Goal: Contribute content

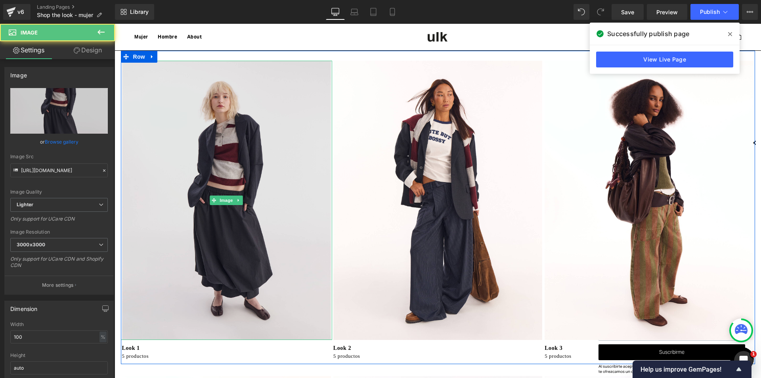
click at [247, 224] on img at bounding box center [226, 200] width 211 height 279
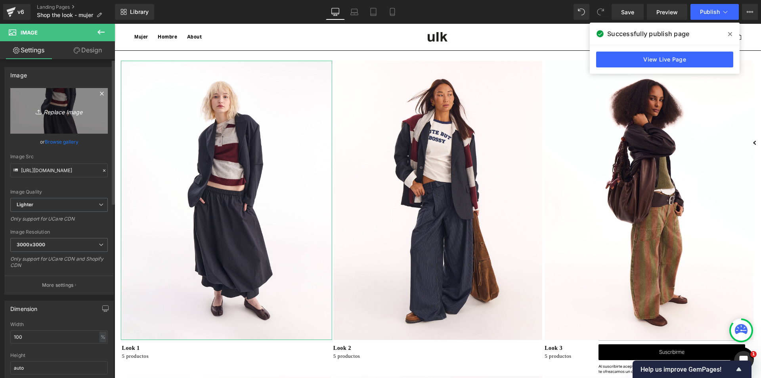
click at [59, 107] on icon "Replace Image" at bounding box center [58, 111] width 63 height 10
type input "C:\fakepath\3_fbbdfb43-26ce-41d3-8e8c-9c7ad541a91a.jpg"
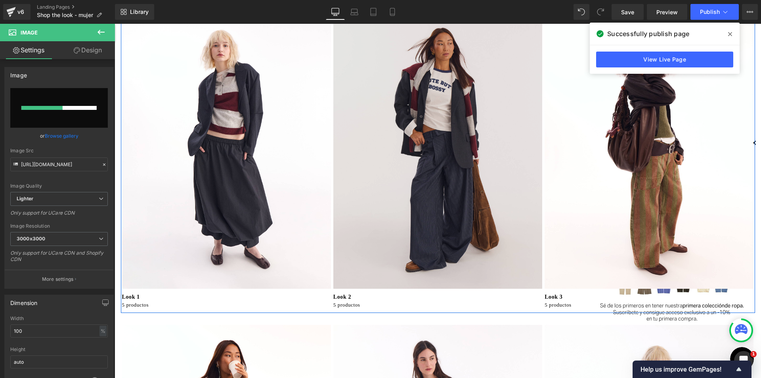
scroll to position [79, 0]
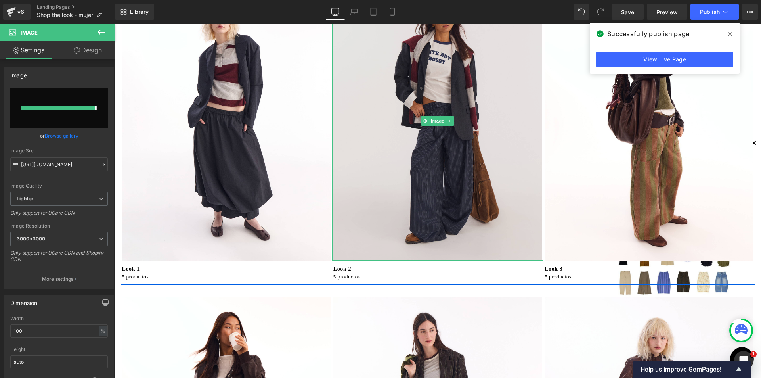
type input "[URL][DOMAIN_NAME]"
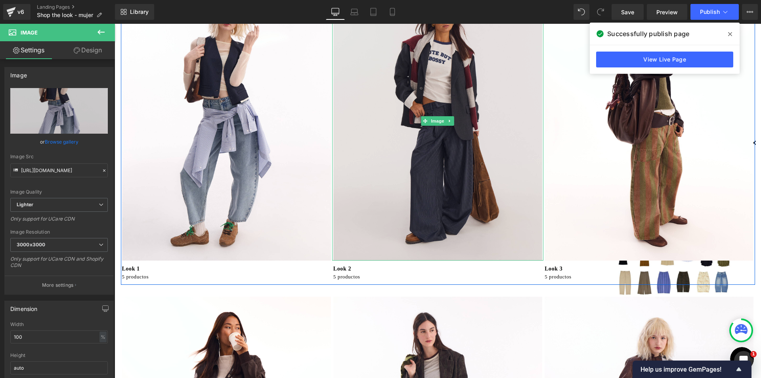
click at [429, 224] on img at bounding box center [437, 120] width 211 height 279
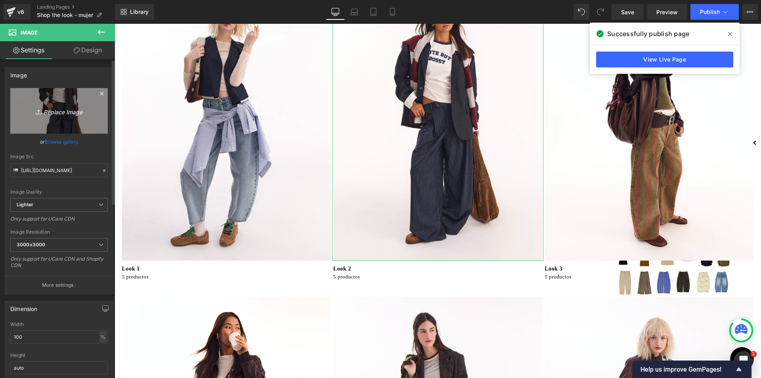
click at [61, 111] on icon "Replace Image" at bounding box center [58, 111] width 63 height 10
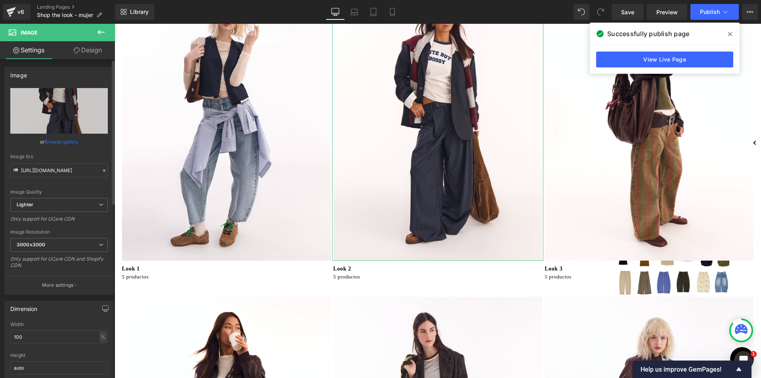
click at [55, 145] on link "Browse gallery" at bounding box center [62, 142] width 34 height 14
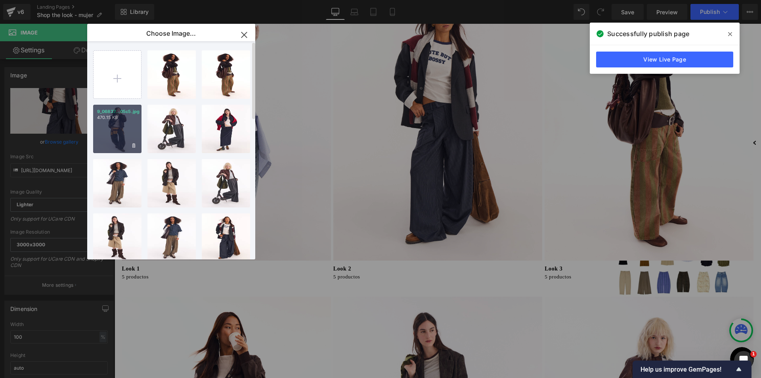
click at [108, 131] on div "9_06837...05c5.jpg 470.15 KB" at bounding box center [117, 129] width 48 height 48
type input "[URL][DOMAIN_NAME]"
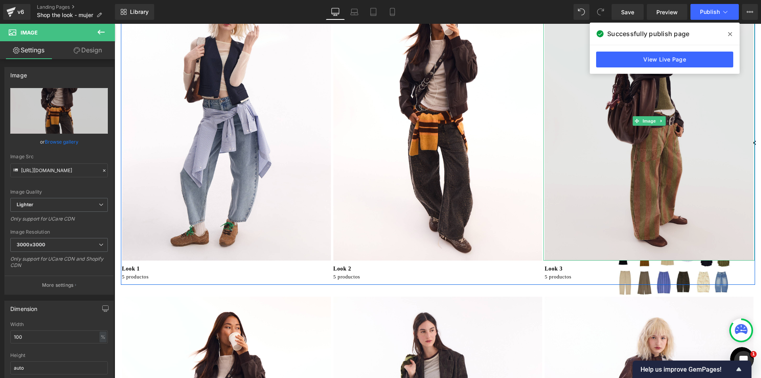
click at [566, 255] on img at bounding box center [649, 120] width 211 height 279
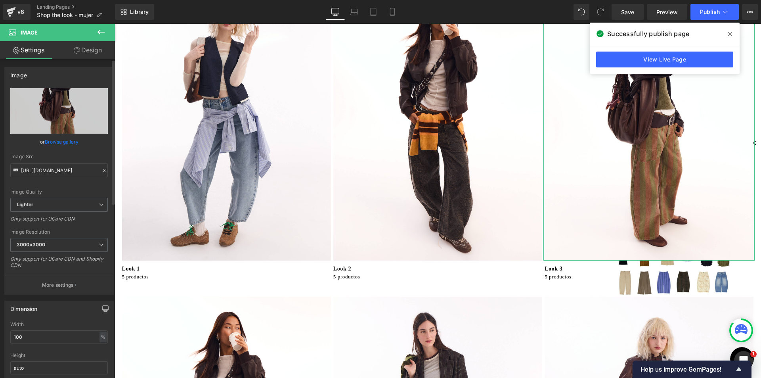
click at [59, 143] on link "Browse gallery" at bounding box center [62, 142] width 34 height 14
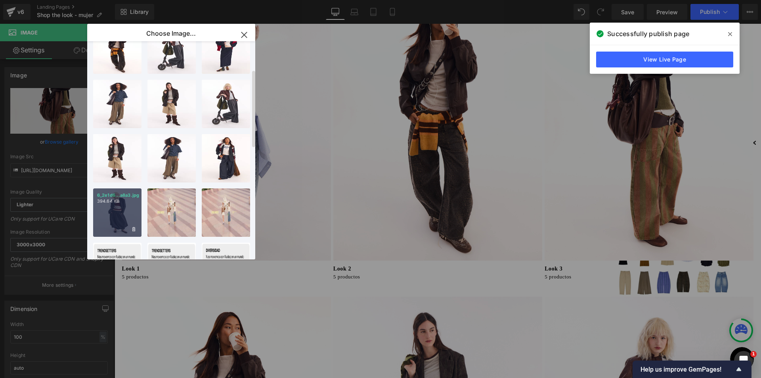
click at [122, 223] on div "6_2e1d6...a8a3.jpg 394.64 KB" at bounding box center [117, 212] width 48 height 48
type input "[URL][DOMAIN_NAME]"
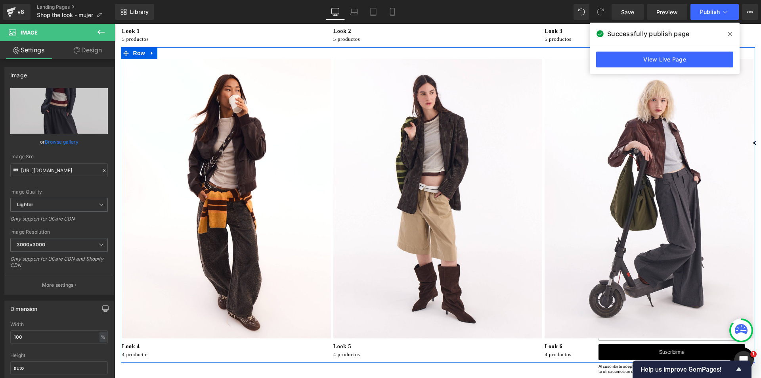
scroll to position [317, 0]
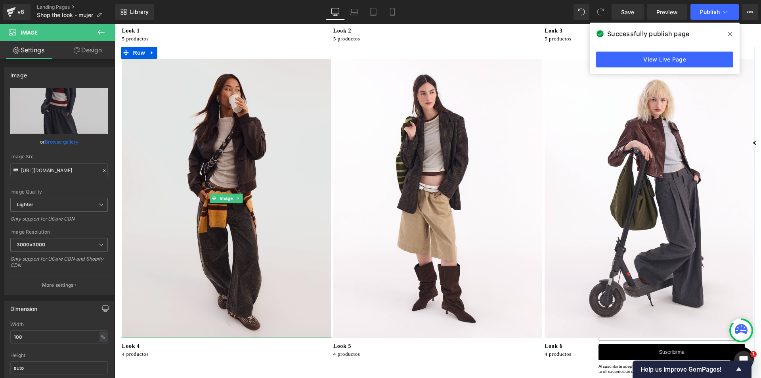
click at [314, 328] on img at bounding box center [226, 198] width 211 height 279
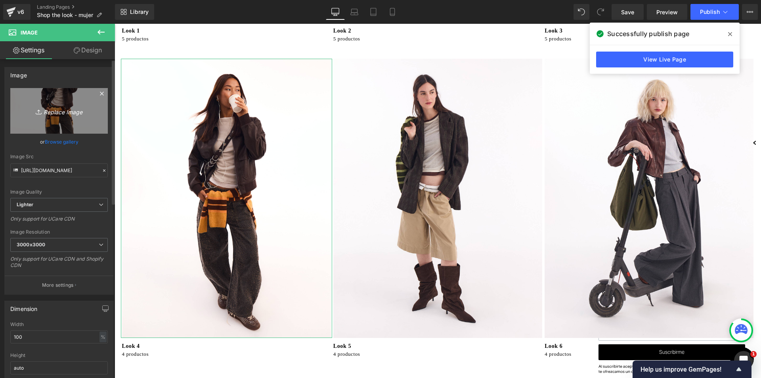
click at [56, 113] on icon "Replace Image" at bounding box center [58, 111] width 63 height 10
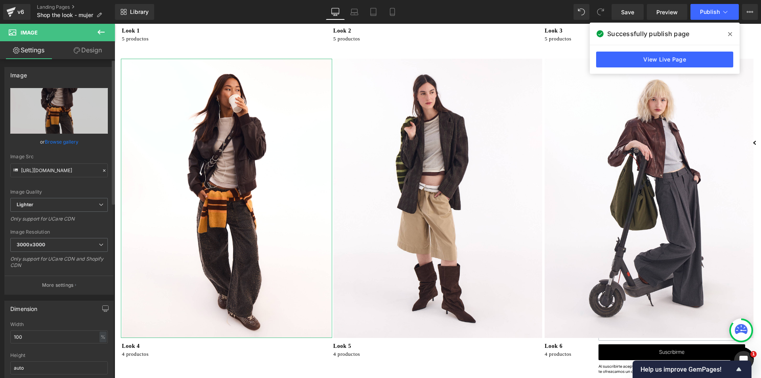
click at [62, 142] on link "Browse gallery" at bounding box center [62, 142] width 34 height 14
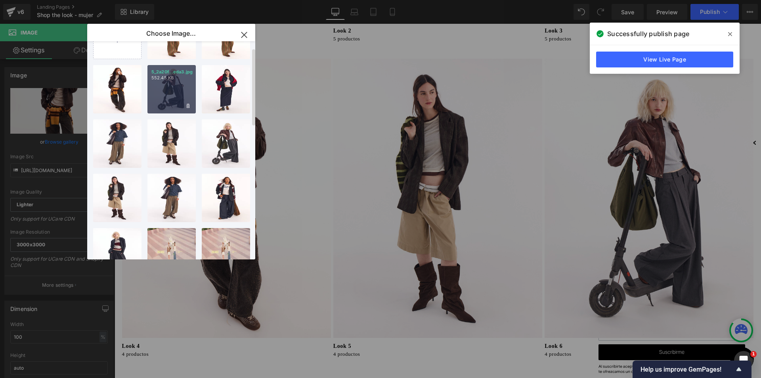
scroll to position [0, 0]
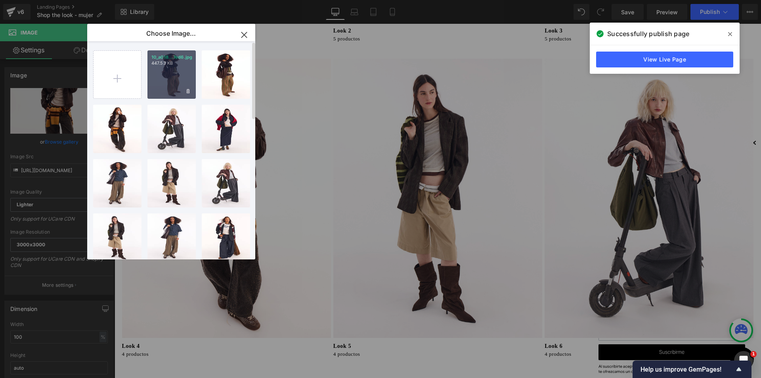
click at [180, 88] on div "10_a018...7ed6.jpg 447.53 KB" at bounding box center [171, 74] width 48 height 48
type input "[URL][DOMAIN_NAME]"
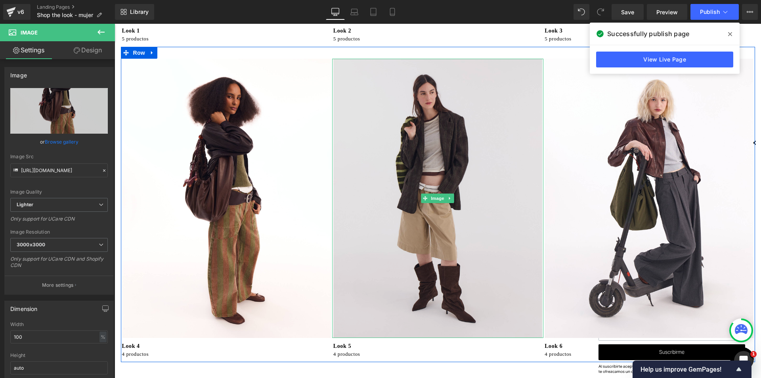
click at [523, 333] on img at bounding box center [437, 198] width 211 height 279
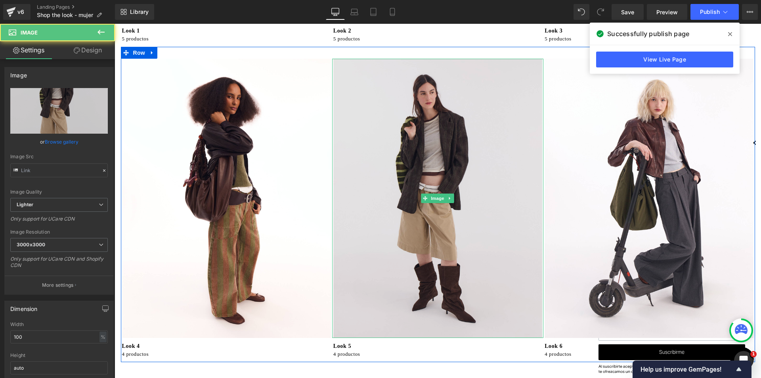
type input "[URL][DOMAIN_NAME]"
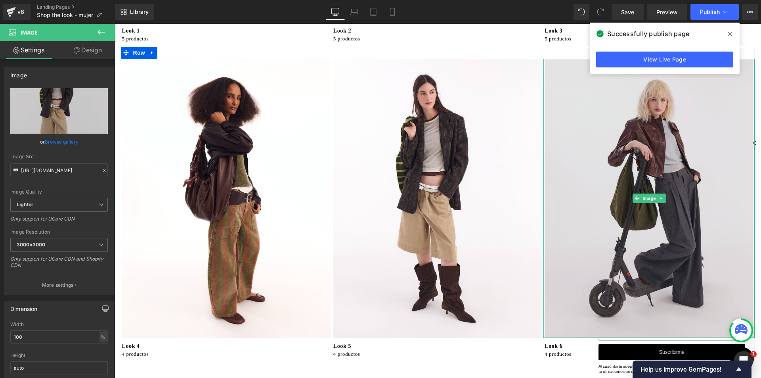
click at [609, 330] on img at bounding box center [649, 198] width 211 height 279
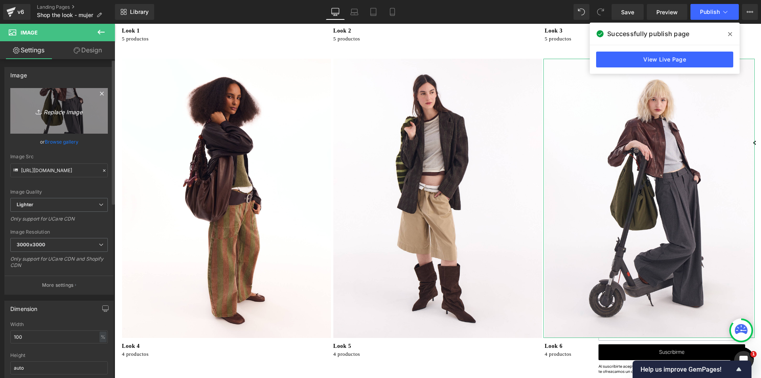
click at [61, 115] on icon "Replace Image" at bounding box center [58, 111] width 63 height 10
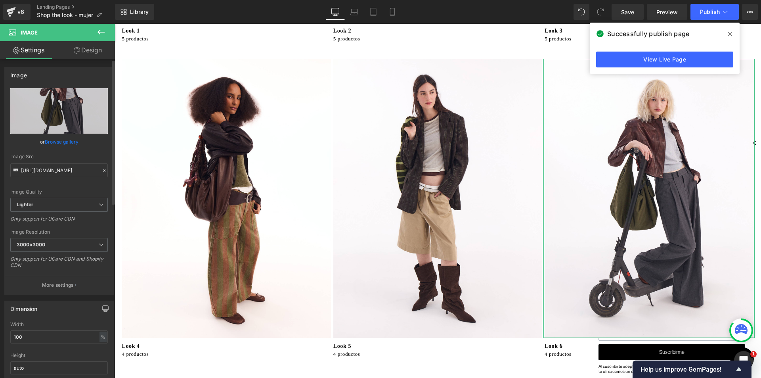
click at [51, 144] on link "Browse gallery" at bounding box center [62, 142] width 34 height 14
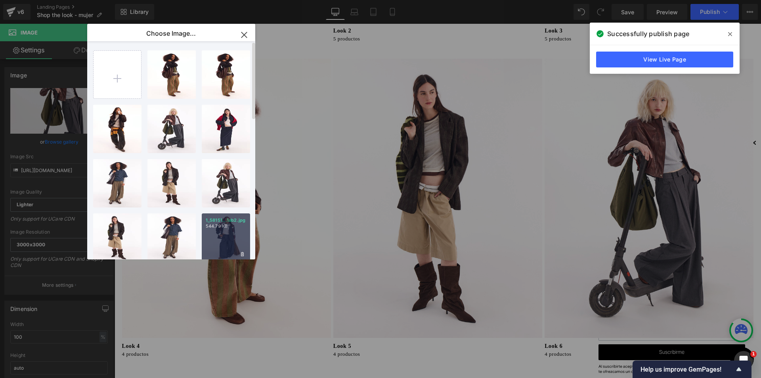
click at [230, 236] on div "1_58151...1ab2.jpg 544.79 KB" at bounding box center [226, 237] width 48 height 48
type input "[URL][DOMAIN_NAME]"
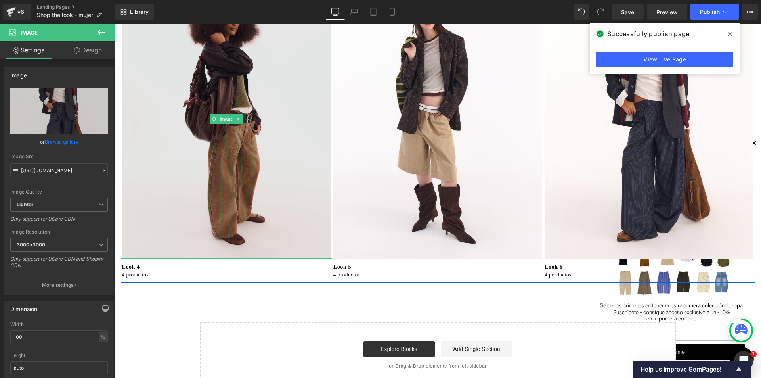
scroll to position [357, 0]
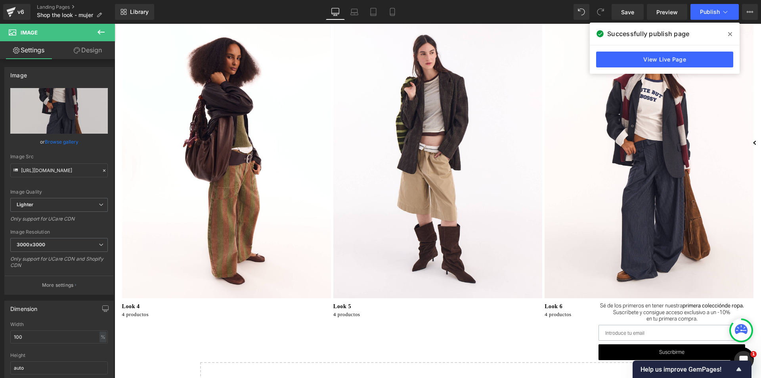
drag, startPoint x: 731, startPoint y: 36, endPoint x: 557, endPoint y: 54, distance: 174.6
click at [731, 36] on icon at bounding box center [730, 34] width 4 height 6
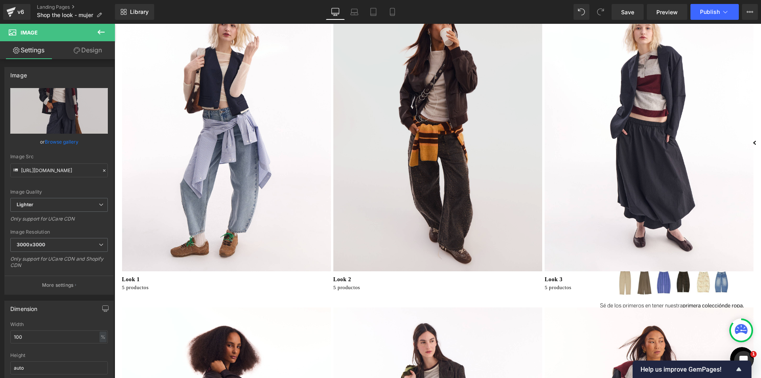
scroll to position [40, 0]
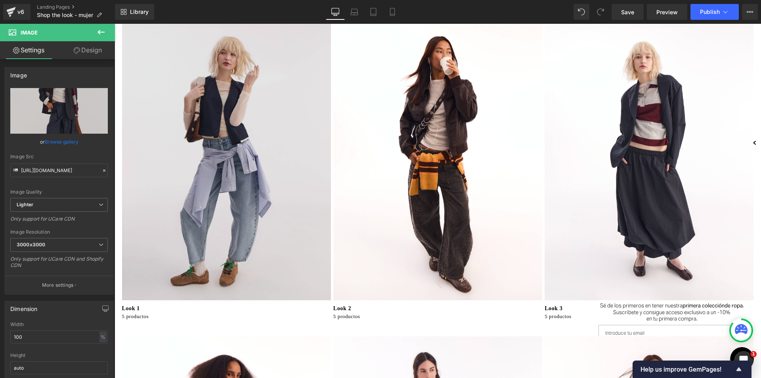
click at [290, 274] on img at bounding box center [226, 160] width 211 height 279
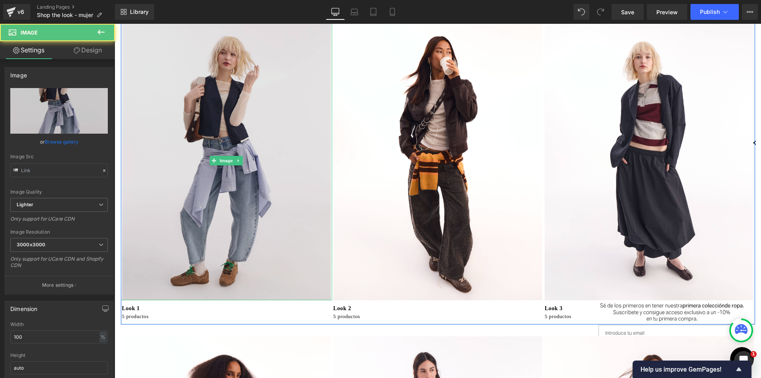
type input "[URL][DOMAIN_NAME]"
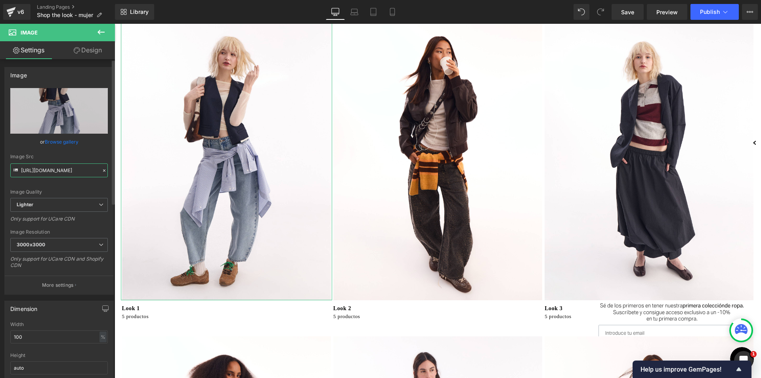
click at [48, 171] on input "[URL][DOMAIN_NAME]" at bounding box center [59, 170] width 98 height 14
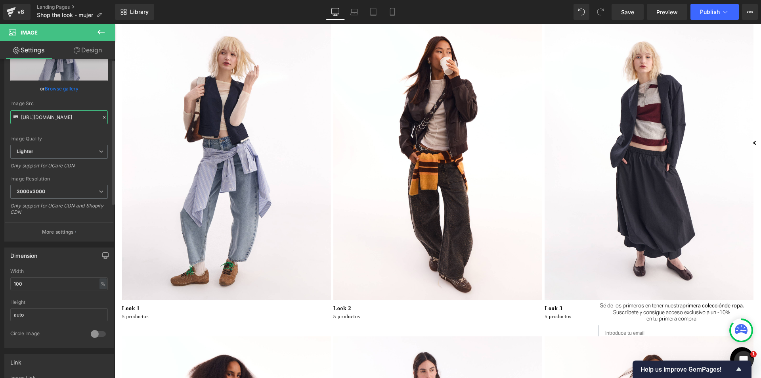
scroll to position [0, 0]
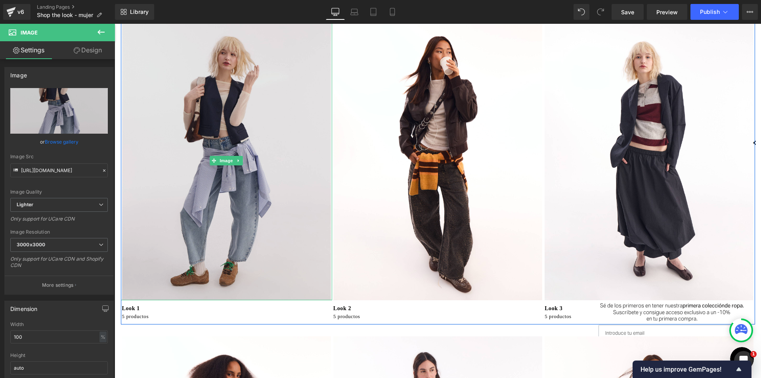
click at [292, 203] on img at bounding box center [226, 160] width 211 height 279
